Goal: Information Seeking & Learning: Check status

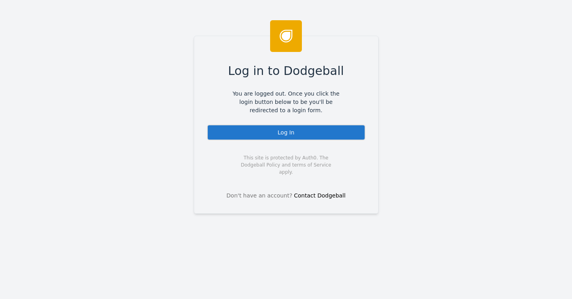
click at [314, 126] on div "Log In" at bounding box center [286, 133] width 158 height 16
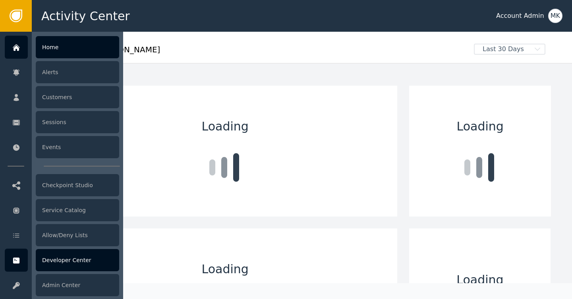
click at [56, 265] on div "Developer Center" at bounding box center [77, 260] width 83 height 22
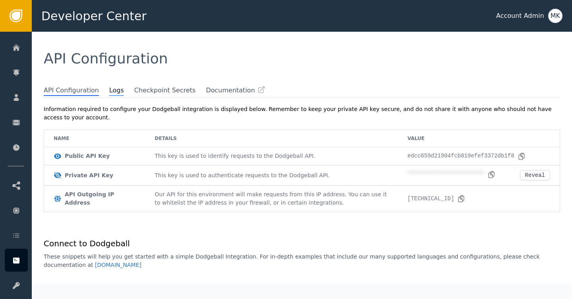
click at [109, 89] on span "Logs" at bounding box center [116, 91] width 15 height 10
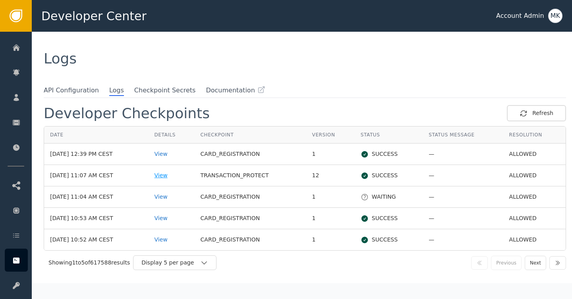
click at [177, 176] on div "View" at bounding box center [171, 176] width 34 height 8
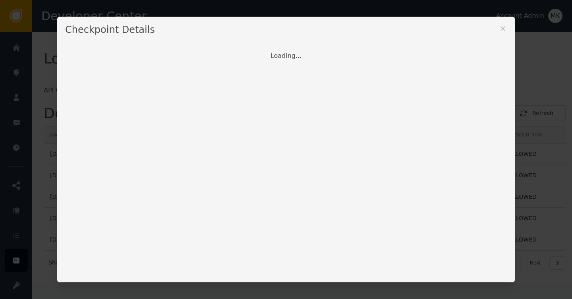
click at [505, 27] on icon at bounding box center [503, 29] width 8 height 8
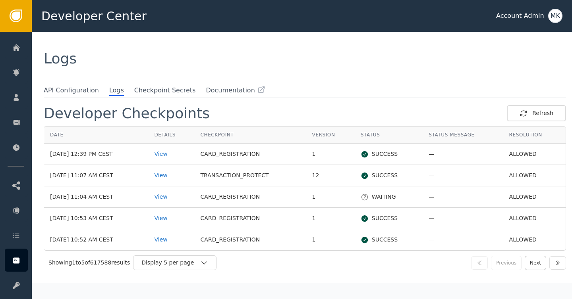
click at [534, 259] on button "Next" at bounding box center [535, 263] width 21 height 14
click at [174, 177] on div "View" at bounding box center [171, 176] width 34 height 8
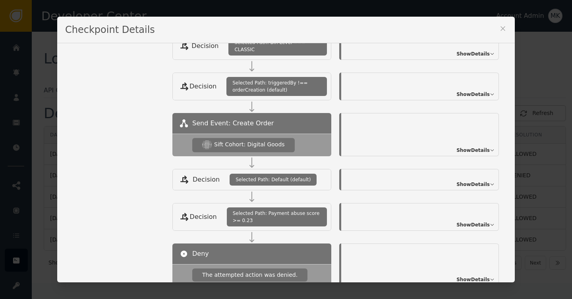
scroll to position [287, 0]
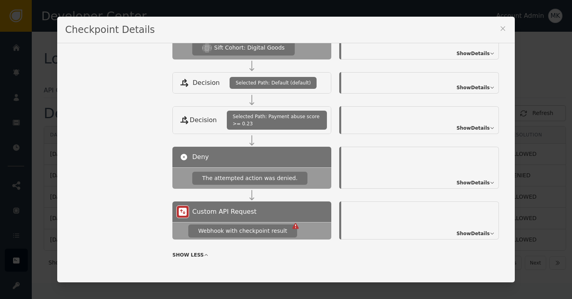
click at [259, 232] on div "Webhook with checkpoint result" at bounding box center [251, 230] width 159 height 17
click at [259, 227] on div "Webhook with checkpoint result" at bounding box center [242, 231] width 89 height 8
click at [295, 224] on icon at bounding box center [295, 226] width 1 height 4
click at [466, 230] on span "Show Details" at bounding box center [472, 233] width 33 height 7
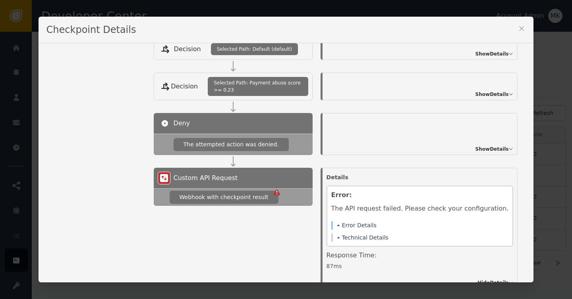
scroll to position [351, 0]
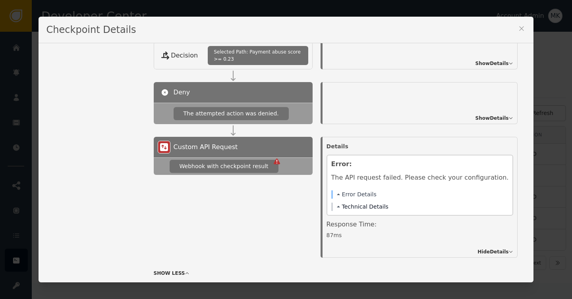
click at [340, 206] on span at bounding box center [338, 207] width 3 height 2
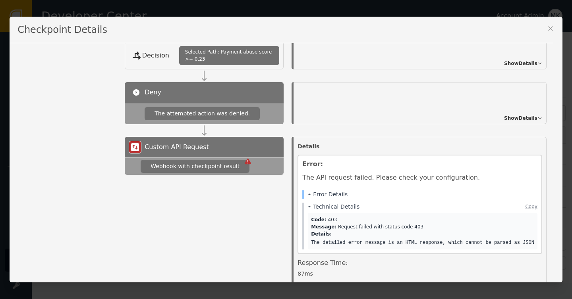
scroll to position [371, 0]
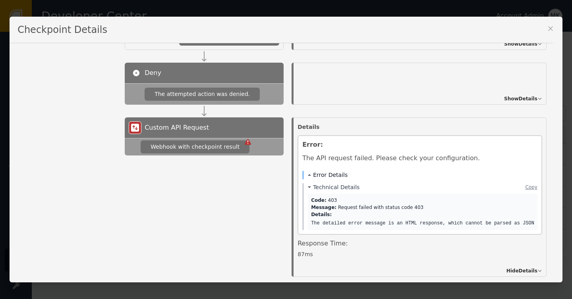
click at [309, 171] on button "Error Details" at bounding box center [328, 175] width 40 height 8
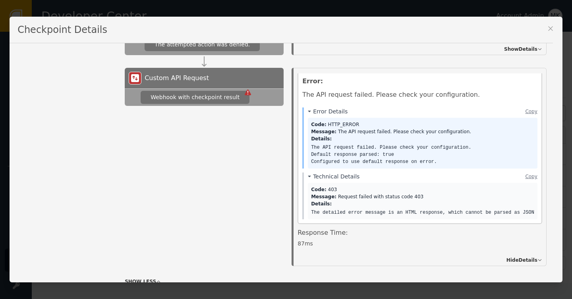
scroll to position [423, 0]
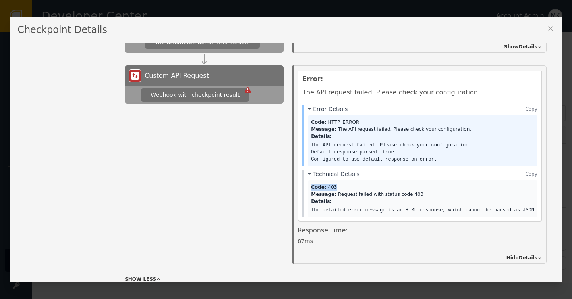
drag, startPoint x: 310, startPoint y: 183, endPoint x: 409, endPoint y: 179, distance: 99.7
click at [409, 181] on div "Code: 403 Message: Request failed with status code 403 Details: The detailed er…" at bounding box center [423, 199] width 230 height 37
copy div "Code: 403"
drag, startPoint x: 416, startPoint y: 187, endPoint x: 302, endPoint y: 182, distance: 114.1
click at [302, 182] on div "Technical Details Copy Code: 403 Message: Request failed with status code 403 D…" at bounding box center [419, 193] width 235 height 47
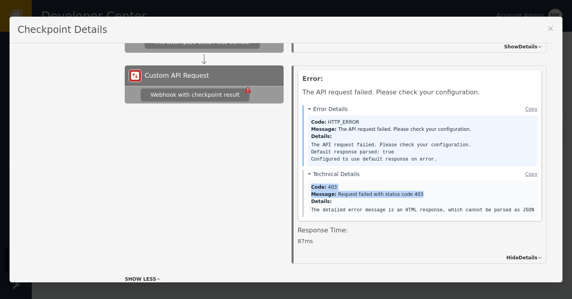
copy div "Code: 403 Message: Request failed with status code 403"
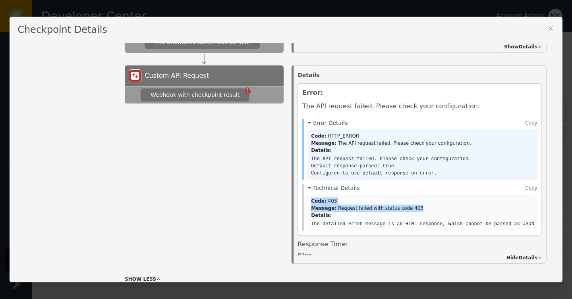
click at [552, 30] on icon at bounding box center [550, 29] width 8 height 8
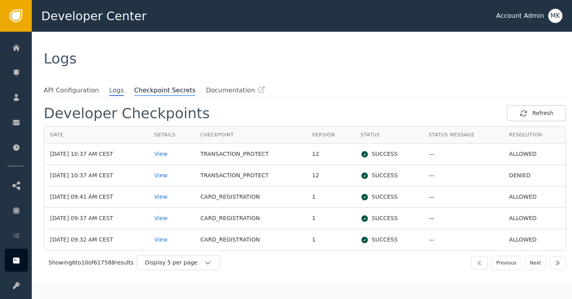
click at [168, 93] on span "Checkpoint Secrets" at bounding box center [165, 91] width 62 height 10
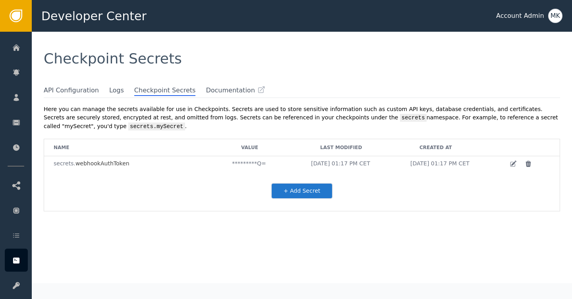
click at [111, 163] on span "webhookAuthToken" at bounding box center [102, 163] width 54 height 6
click at [208, 177] on div "+ Add Secret" at bounding box center [301, 191] width 515 height 40
click at [75, 92] on span "API Configuration" at bounding box center [71, 91] width 55 height 10
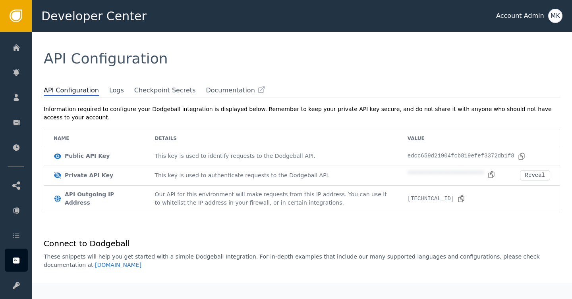
click at [75, 93] on span "API Configuration" at bounding box center [71, 91] width 55 height 10
click at [110, 94] on span "Logs" at bounding box center [116, 91] width 15 height 10
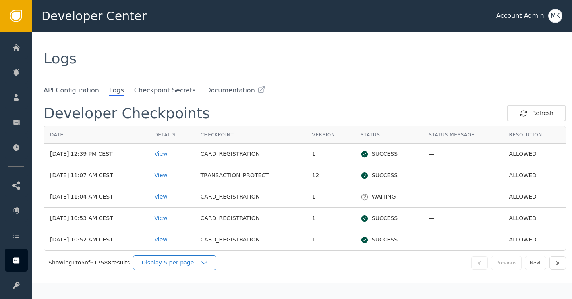
click at [208, 264] on icon "button" at bounding box center [204, 263] width 8 height 8
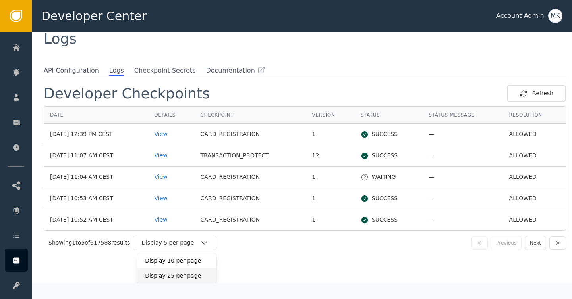
click at [203, 275] on div "Display 25 per page" at bounding box center [177, 276] width 64 height 8
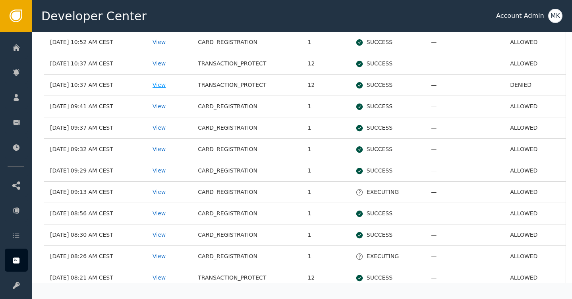
scroll to position [226, 0]
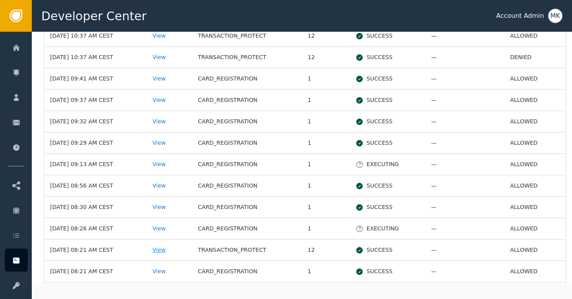
click at [176, 254] on div "View" at bounding box center [168, 250] width 33 height 8
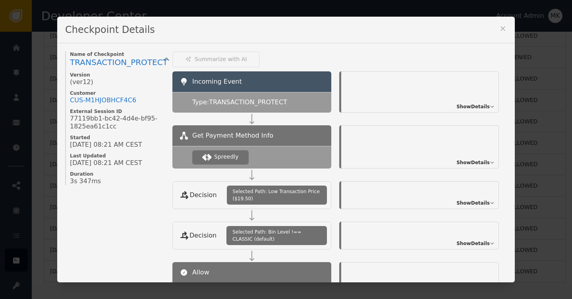
scroll to position [122, 0]
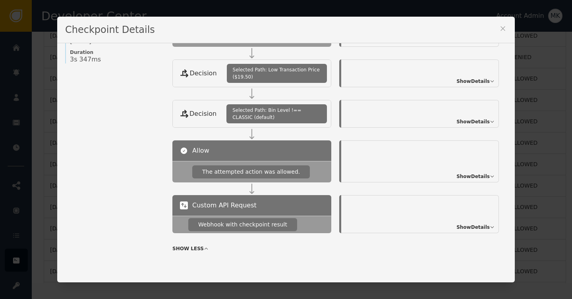
click at [465, 225] on span "Show Details" at bounding box center [472, 227] width 33 height 7
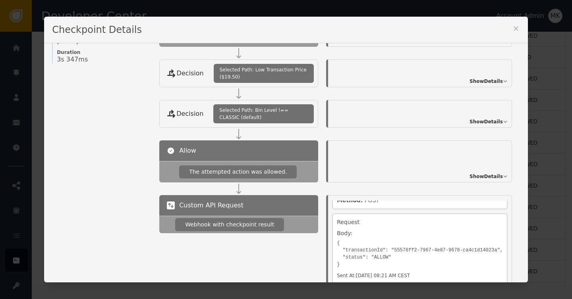
scroll to position [0, 0]
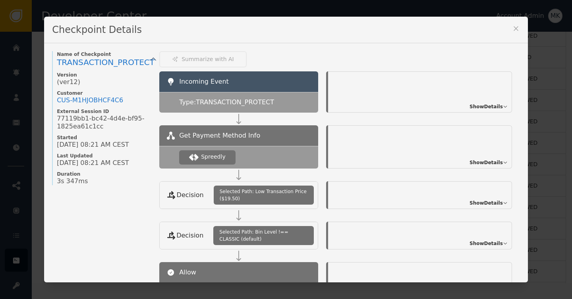
click at [519, 25] on icon at bounding box center [516, 29] width 8 height 8
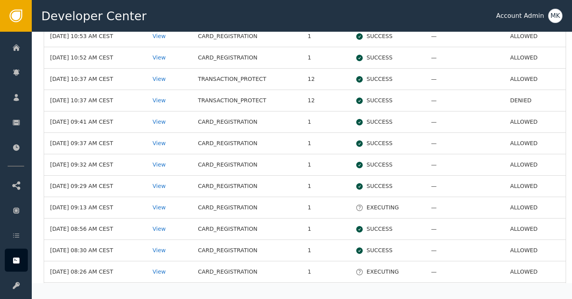
scroll to position [157, 0]
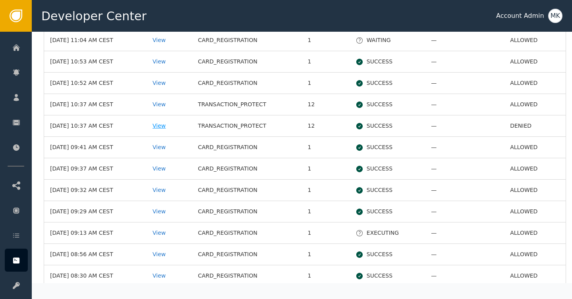
click at [178, 129] on div "View" at bounding box center [168, 126] width 33 height 8
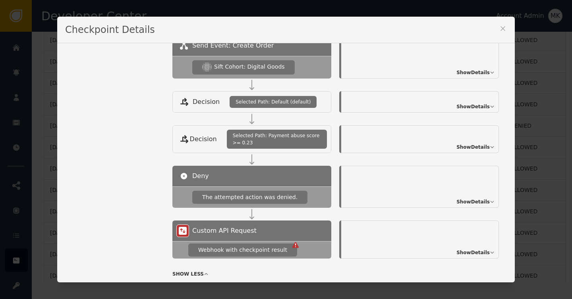
scroll to position [287, 0]
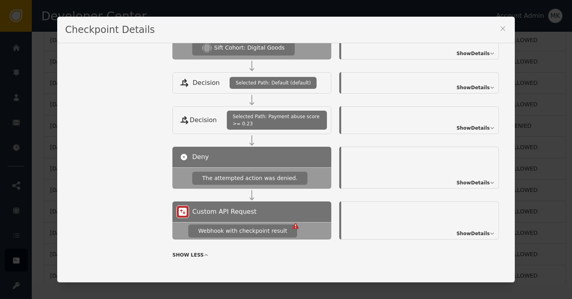
click at [500, 27] on icon at bounding box center [503, 29] width 8 height 8
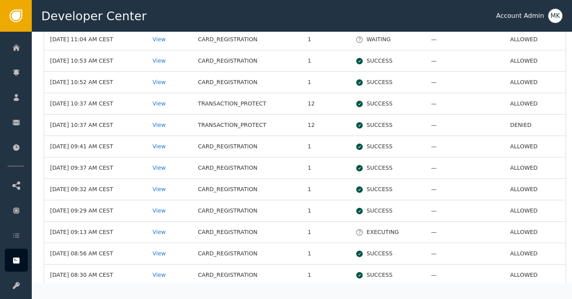
scroll to position [157, 0]
click at [177, 102] on div "View" at bounding box center [168, 104] width 33 height 8
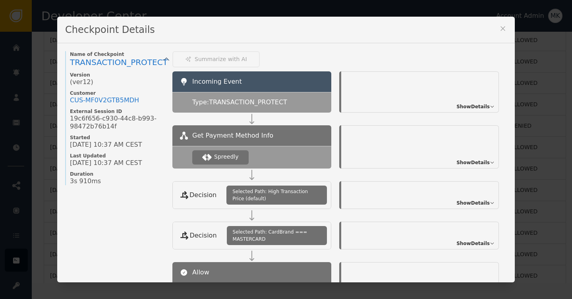
scroll to position [122, 0]
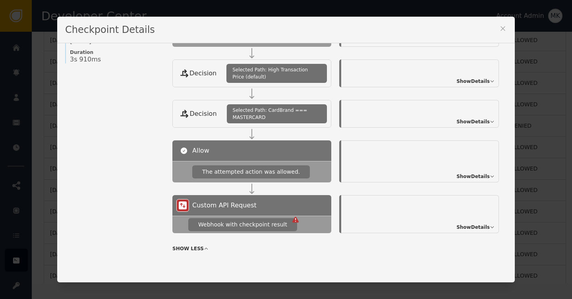
click at [494, 30] on div "Checkpoint Details" at bounding box center [285, 30] width 457 height 27
click at [501, 30] on icon at bounding box center [503, 29] width 8 height 8
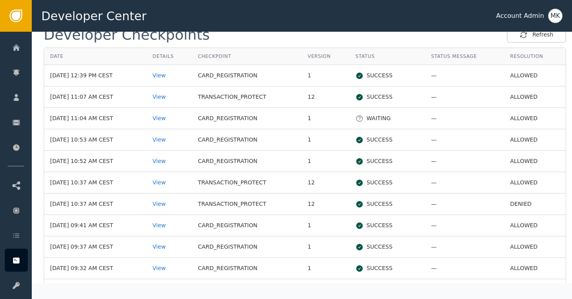
scroll to position [59, 0]
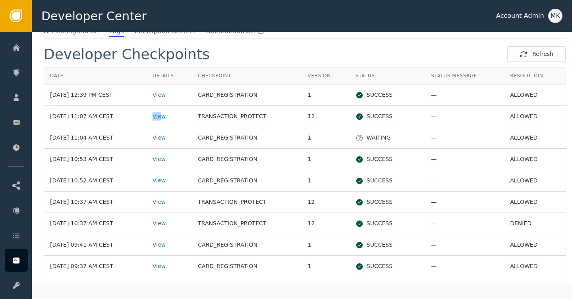
click at [176, 112] on div "View" at bounding box center [168, 116] width 33 height 8
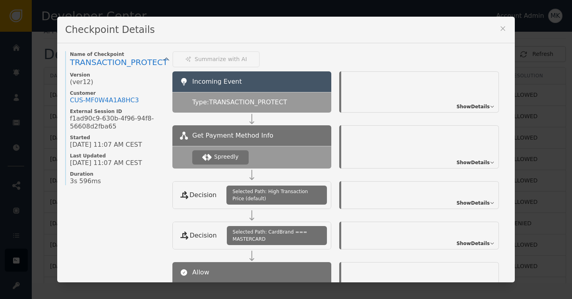
scroll to position [122, 0]
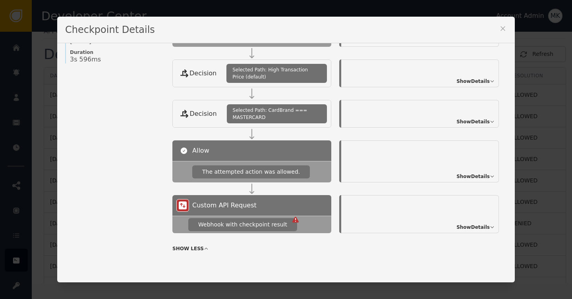
click at [502, 25] on icon at bounding box center [503, 29] width 8 height 8
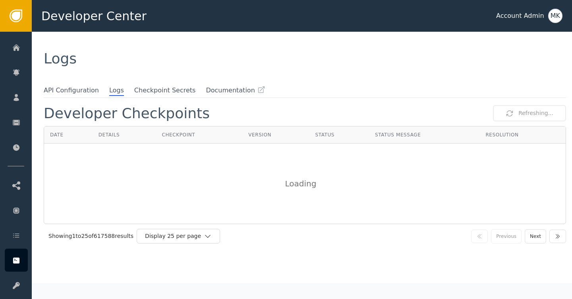
scroll to position [0, 0]
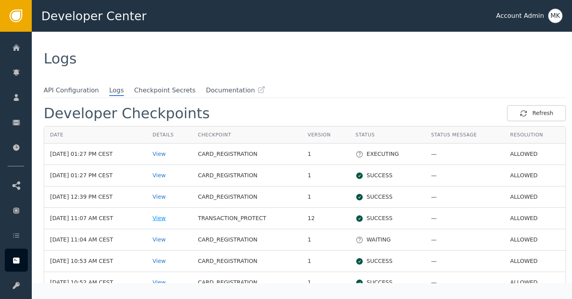
click at [178, 220] on div "View" at bounding box center [168, 218] width 33 height 8
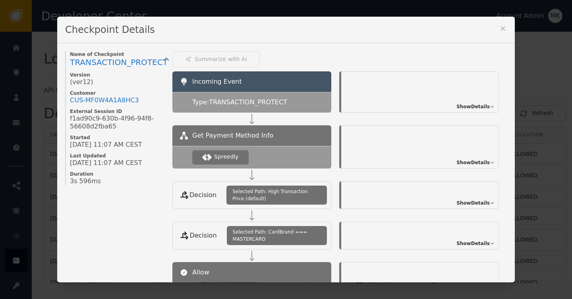
scroll to position [122, 0]
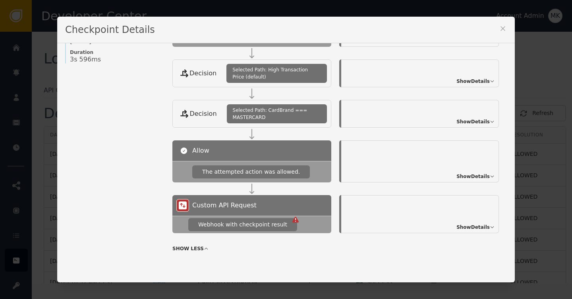
click at [292, 221] on icon at bounding box center [295, 220] width 6 height 6
click at [262, 223] on div "Webhook with checkpoint result" at bounding box center [242, 225] width 89 height 8
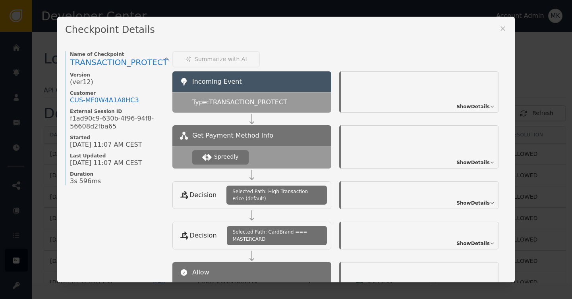
click at [502, 31] on icon at bounding box center [503, 29] width 8 height 8
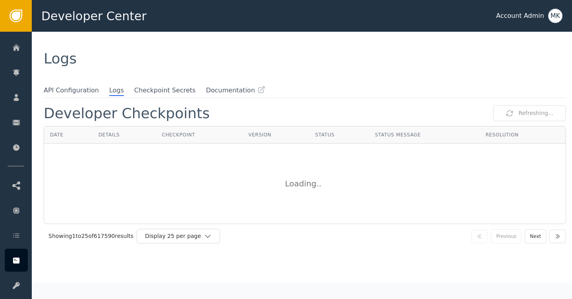
click at [251, 162] on div "Loading .." at bounding box center [304, 183] width 521 height 79
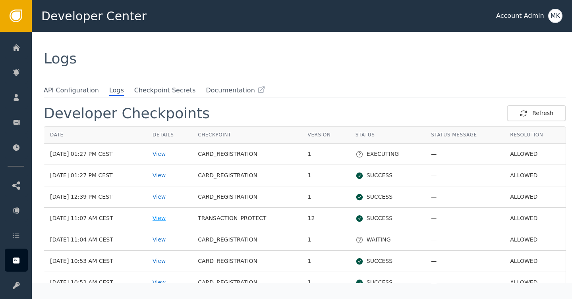
click at [179, 218] on div "View" at bounding box center [168, 218] width 33 height 8
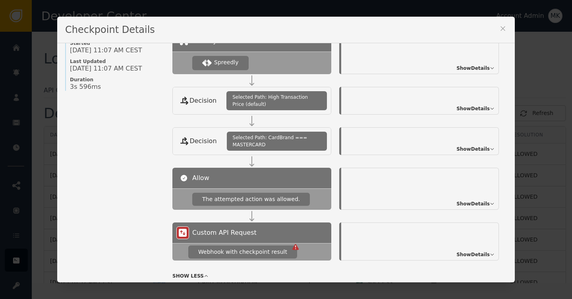
scroll to position [122, 0]
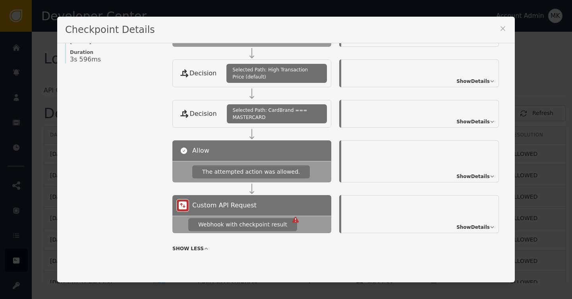
click at [292, 220] on icon at bounding box center [295, 220] width 6 height 6
click at [504, 33] on button at bounding box center [503, 30] width 8 height 11
